Goal: Find specific page/section

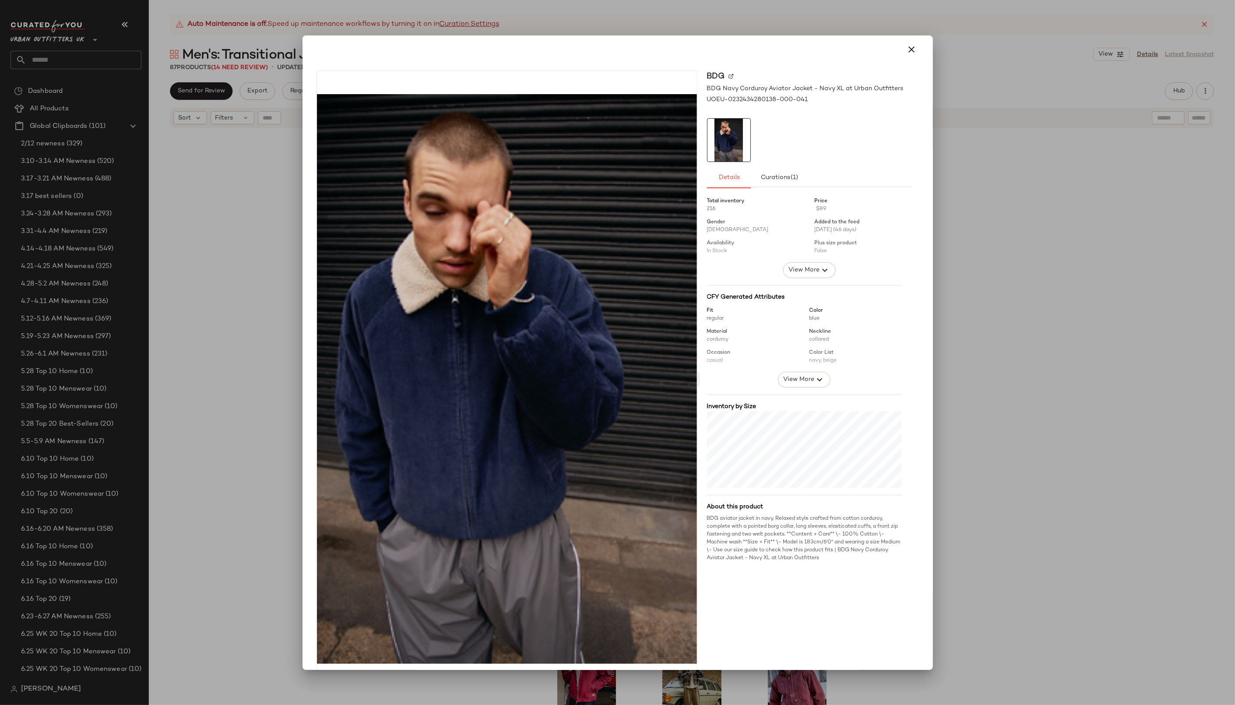
click at [248, 436] on div at bounding box center [617, 352] width 1235 height 705
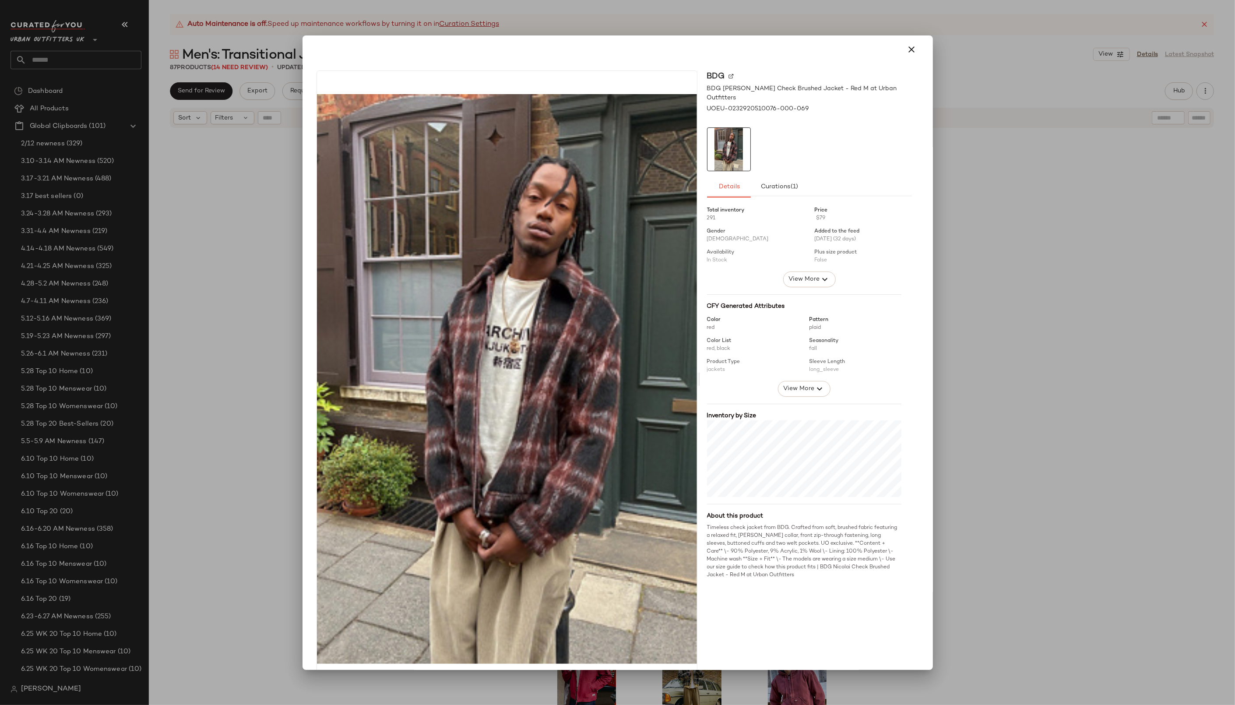
click at [980, 331] on div at bounding box center [617, 352] width 1235 height 705
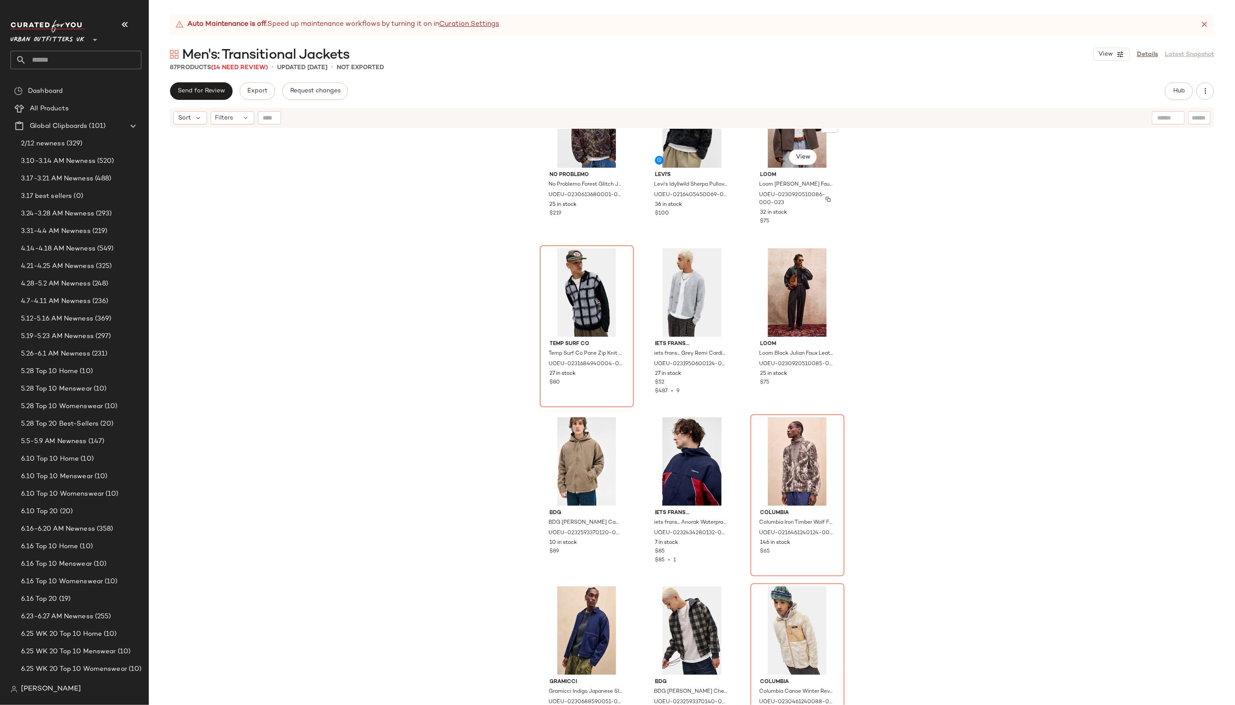
scroll to position [4124, 0]
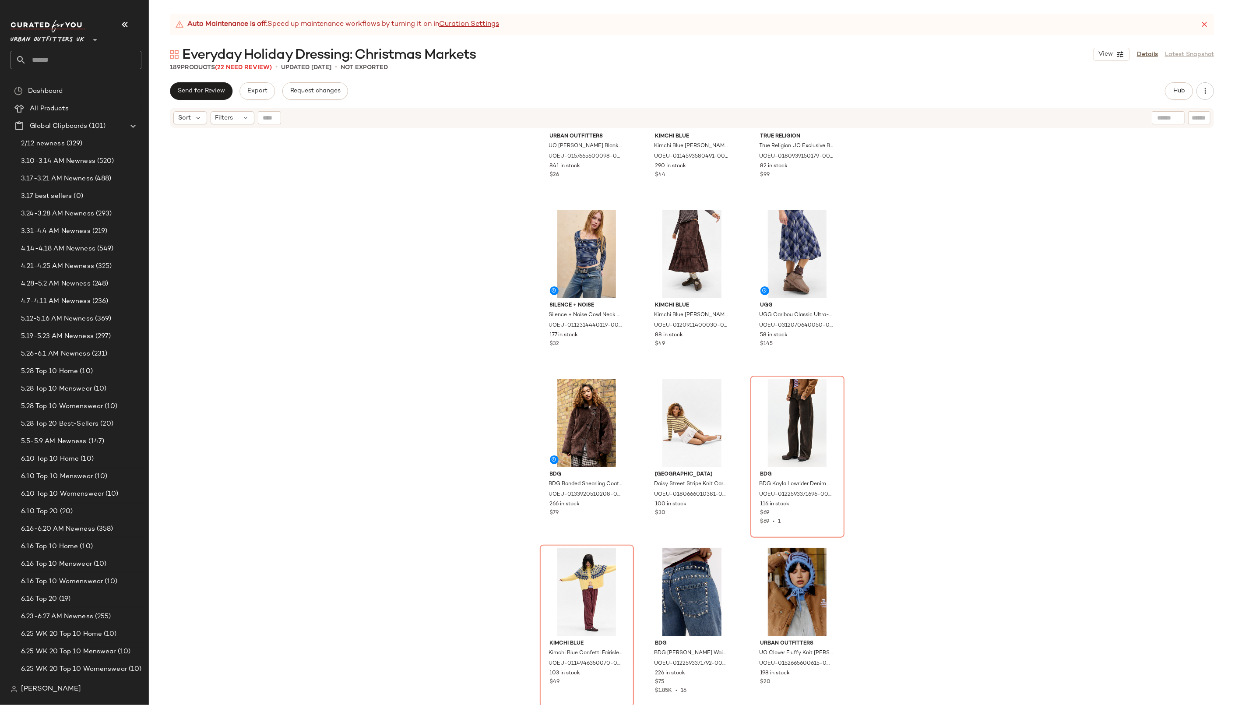
scroll to position [790, 0]
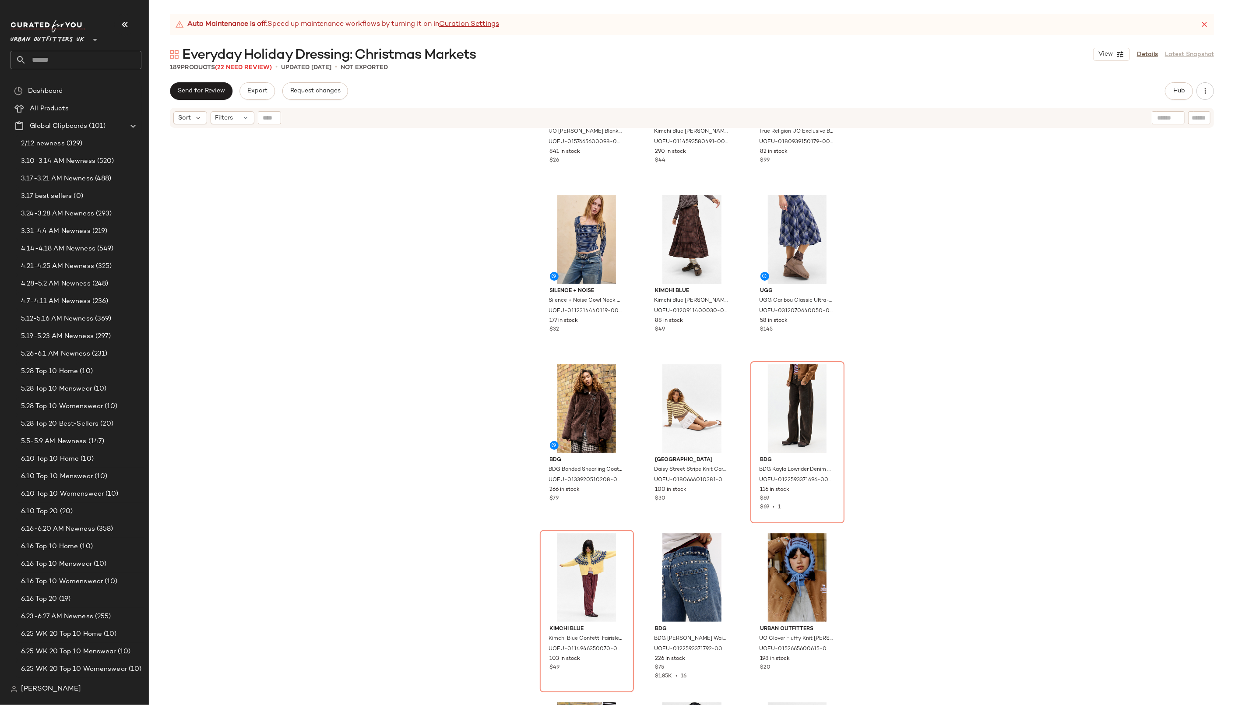
click at [77, 59] on input "text" at bounding box center [83, 60] width 115 height 18
type input "******"
click at [56, 106] on b "Christ" at bounding box center [78, 103] width 72 height 9
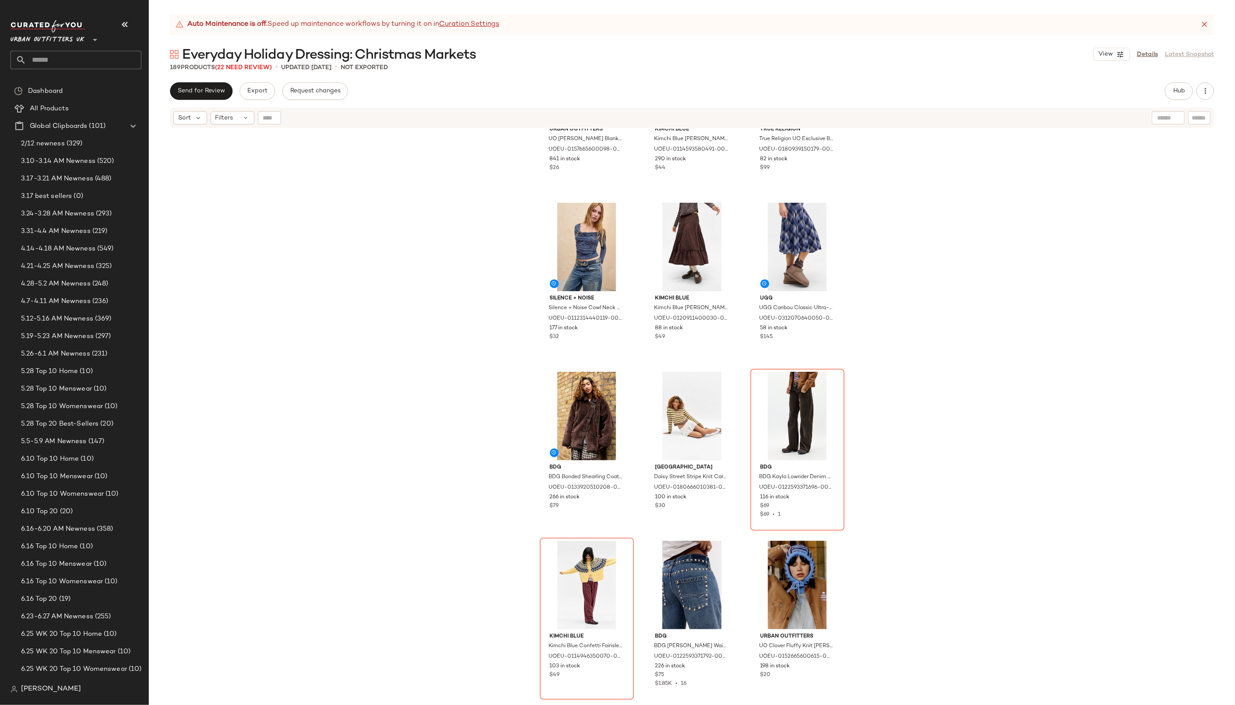
scroll to position [785, 0]
